Goal: Task Accomplishment & Management: Use online tool/utility

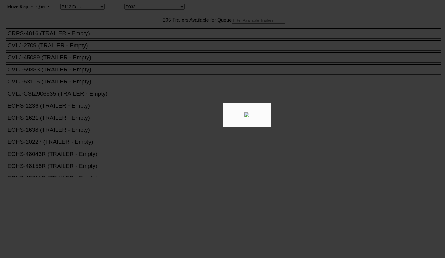
select select "121"
select select "3279"
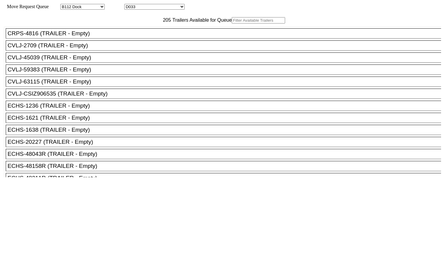
drag, startPoint x: 0, startPoint y: 0, endPoint x: 144, endPoint y: 35, distance: 148.1
click at [232, 24] on input "text" at bounding box center [258, 20] width 53 height 6
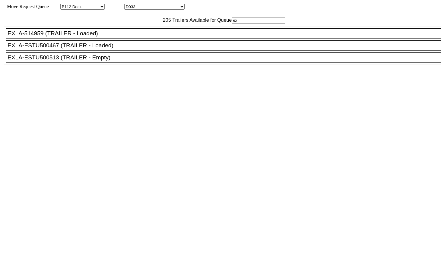
type input "ex"
click at [115, 61] on div "EXLA-ESTU500513 (TRAILER - Empty)" at bounding box center [226, 57] width 437 height 7
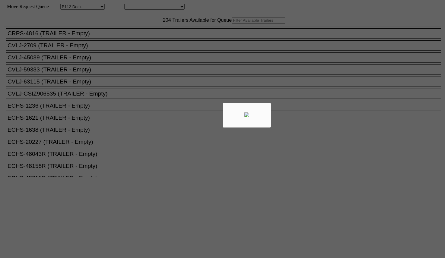
select select "121"
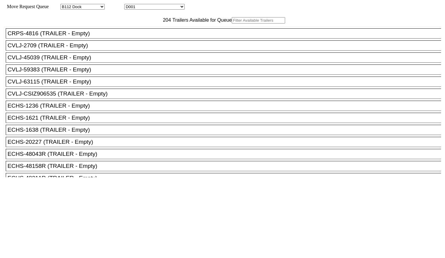
click at [232, 24] on input "text" at bounding box center [258, 20] width 53 height 6
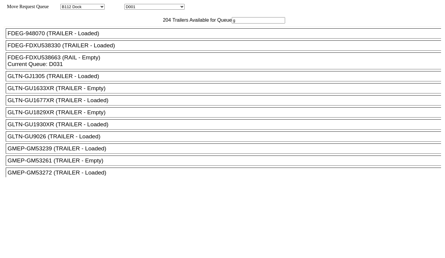
type input "g"
click at [119, 92] on div "GLTN-GU1633XR (TRAILER - Empty)" at bounding box center [226, 88] width 437 height 7
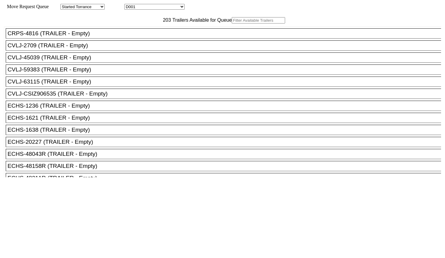
click at [232, 24] on input "text" at bounding box center [258, 20] width 53 height 6
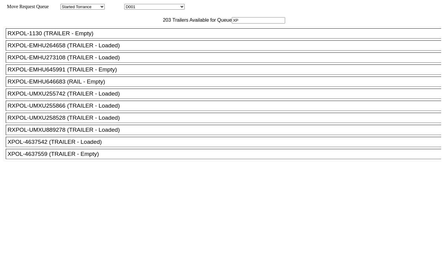
scroll to position [5, 0]
type input "XP"
drag, startPoint x: 97, startPoint y: 170, endPoint x: 131, endPoint y: 155, distance: 36.8
click at [97, 158] on div "XPOL-4637559 (TRAILER - Empty)" at bounding box center [226, 154] width 437 height 7
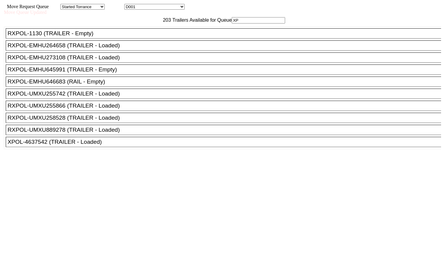
scroll to position [0, 0]
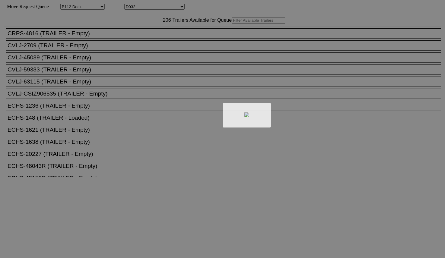
select select "121"
select select "3278"
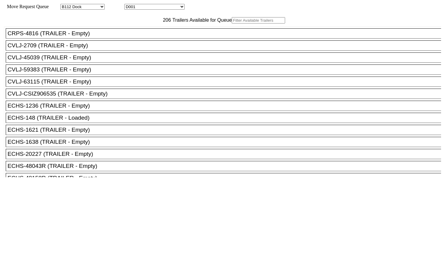
click at [232, 24] on input "text" at bounding box center [258, 20] width 53 height 6
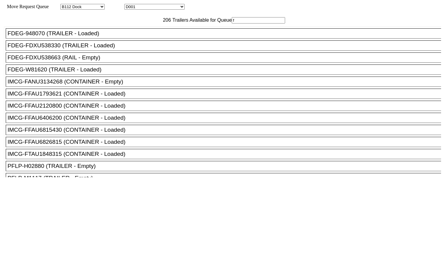
type input "f"
click at [95, 61] on div "FDEG-FDXU538663 (RAIL - Empty)" at bounding box center [226, 57] width 437 height 7
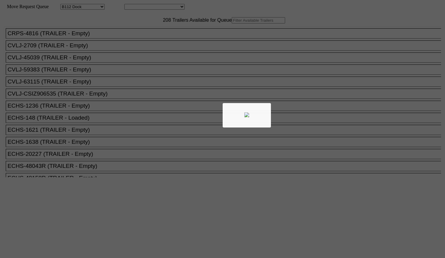
select select "121"
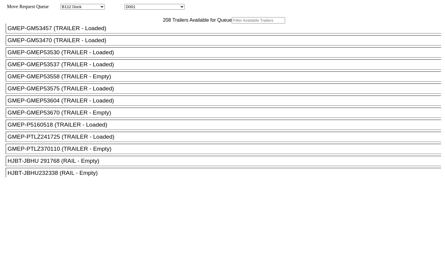
scroll to position [453, 0]
